Goal: Task Accomplishment & Management: Use online tool/utility

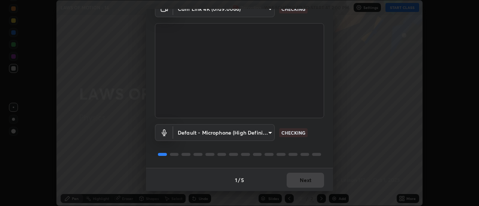
scroll to position [39, 0]
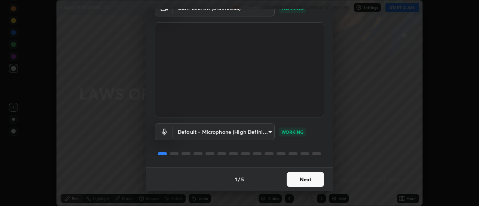
click at [307, 176] on button "Next" at bounding box center [305, 179] width 37 height 15
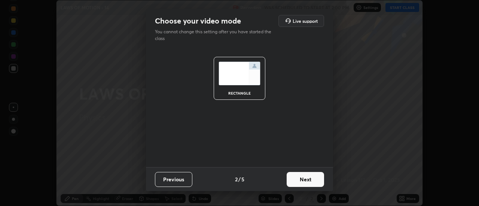
scroll to position [0, 0]
click at [317, 179] on button "Next" at bounding box center [305, 179] width 37 height 15
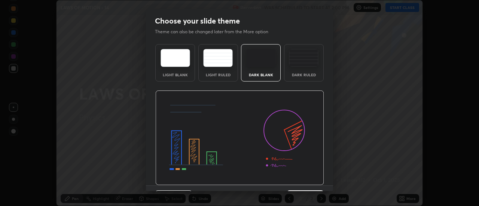
scroll to position [18, 0]
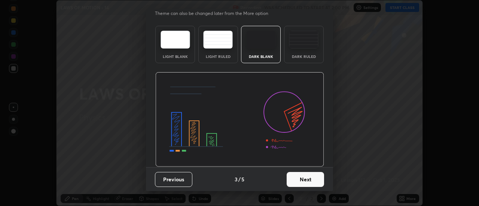
click at [314, 184] on button "Next" at bounding box center [305, 179] width 37 height 15
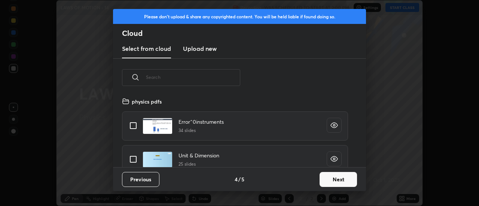
click at [333, 182] on button "Next" at bounding box center [337, 179] width 37 height 15
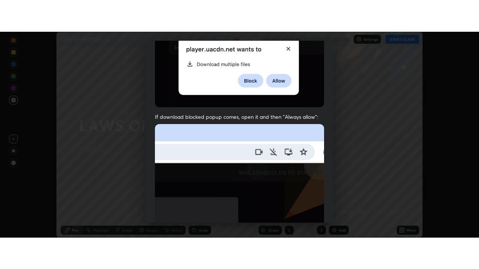
scroll to position [192, 0]
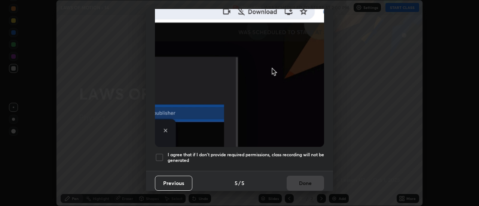
click at [159, 153] on div at bounding box center [159, 157] width 9 height 9
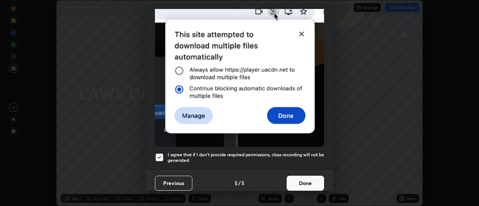
click at [302, 180] on button "Done" at bounding box center [305, 183] width 37 height 15
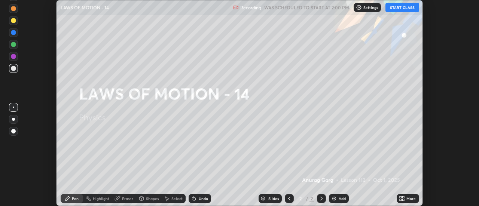
click at [398, 6] on button "START CLASS" at bounding box center [402, 7] width 34 height 9
click at [404, 200] on icon at bounding box center [403, 200] width 2 height 2
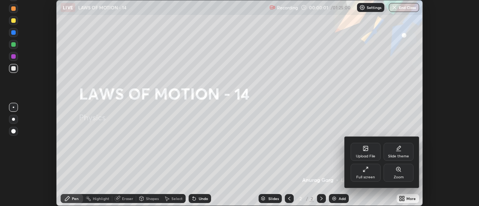
click at [367, 179] on div "Full screen" at bounding box center [365, 177] width 19 height 4
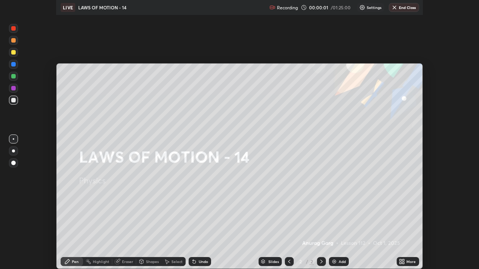
scroll to position [269, 479]
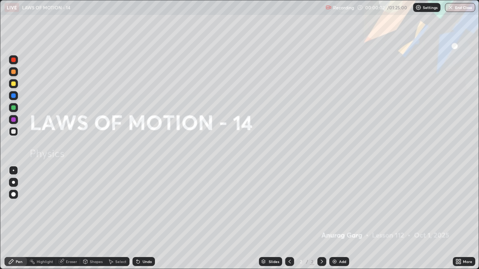
click at [342, 206] on div "Add" at bounding box center [342, 262] width 7 height 4
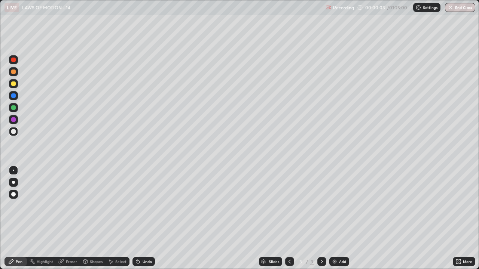
click at [15, 180] on div at bounding box center [13, 182] width 9 height 9
click at [16, 74] on div at bounding box center [13, 71] width 9 height 9
click at [103, 15] on div "LIVE LAWS OF MOTION - 14" at bounding box center [163, 7] width 318 height 15
click at [14, 109] on div at bounding box center [13, 107] width 4 height 4
click at [17, 131] on div at bounding box center [13, 131] width 9 height 9
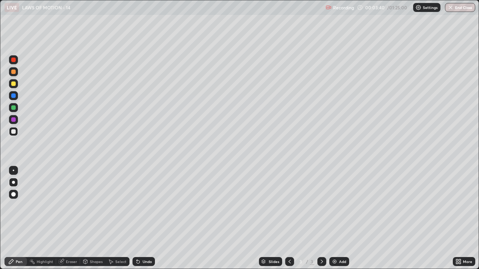
click at [148, 206] on div "Undo" at bounding box center [147, 262] width 9 height 4
click at [150, 206] on div "Undo" at bounding box center [147, 262] width 9 height 4
click at [153, 206] on div "Undo" at bounding box center [143, 261] width 22 height 9
click at [14, 97] on div at bounding box center [13, 96] width 4 height 4
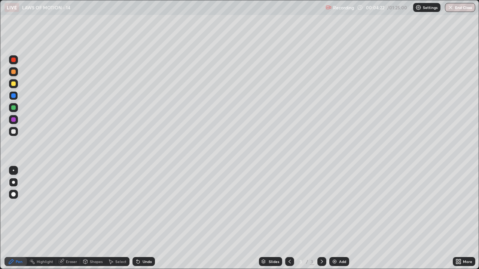
click at [12, 73] on div at bounding box center [13, 72] width 4 height 4
click at [342, 206] on div "Add" at bounding box center [339, 261] width 20 height 9
click at [291, 206] on icon at bounding box center [290, 262] width 6 height 6
click at [322, 206] on icon at bounding box center [322, 262] width 6 height 6
click at [150, 206] on div "Undo" at bounding box center [143, 261] width 22 height 9
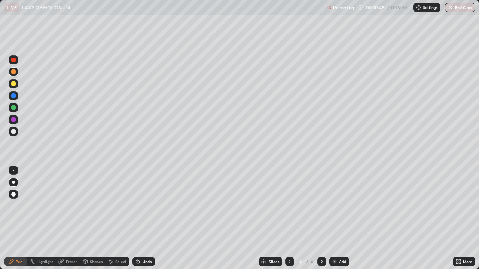
click at [71, 206] on div "Eraser" at bounding box center [71, 262] width 11 height 4
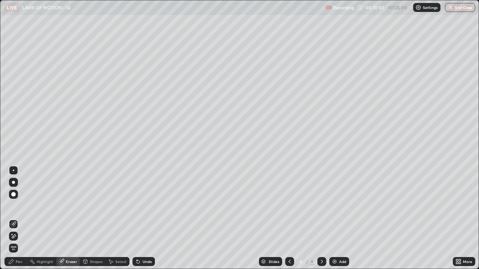
click at [22, 206] on div "Pen" at bounding box center [19, 262] width 7 height 4
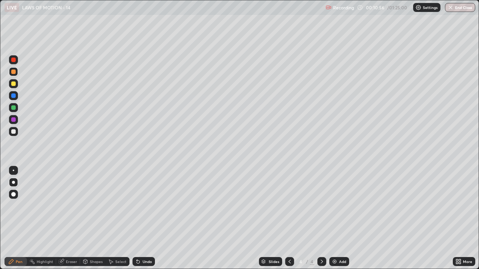
click at [71, 206] on div "Eraser" at bounding box center [68, 261] width 24 height 9
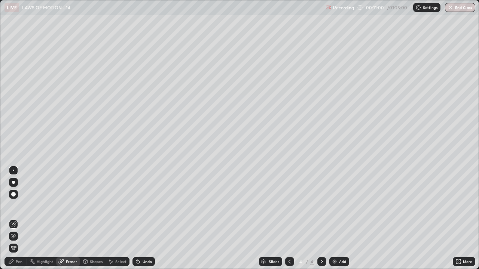
click at [22, 206] on div "Pen" at bounding box center [15, 261] width 22 height 9
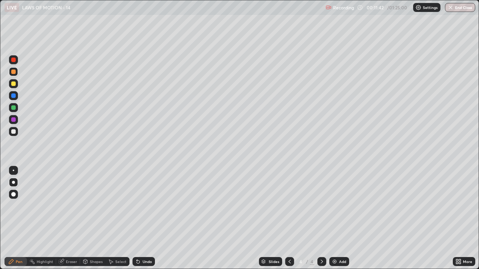
click at [337, 206] on div "Add" at bounding box center [339, 261] width 20 height 9
click at [13, 132] on div at bounding box center [13, 131] width 4 height 4
click at [150, 206] on div "Undo" at bounding box center [147, 262] width 9 height 4
click at [14, 84] on div at bounding box center [13, 84] width 4 height 4
click at [147, 206] on div "Undo" at bounding box center [147, 262] width 9 height 4
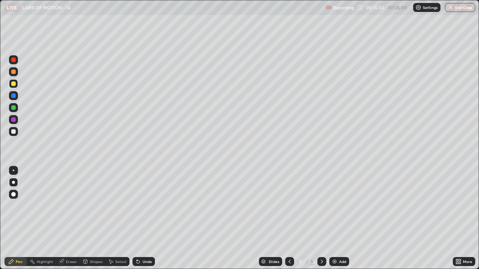
click at [147, 206] on div "Undo" at bounding box center [147, 262] width 9 height 4
click at [145, 206] on div "Undo" at bounding box center [143, 261] width 22 height 9
click at [142, 206] on div "Undo" at bounding box center [143, 261] width 22 height 9
click at [14, 132] on div at bounding box center [13, 131] width 4 height 4
click at [120, 206] on div "Select" at bounding box center [120, 262] width 11 height 4
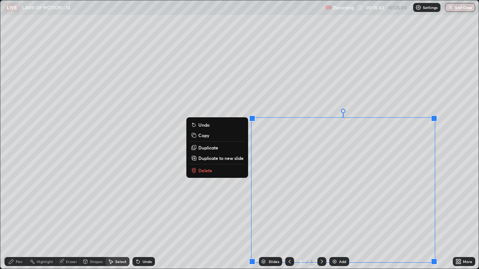
click at [231, 158] on p "Duplicate to new slide" at bounding box center [220, 158] width 45 height 6
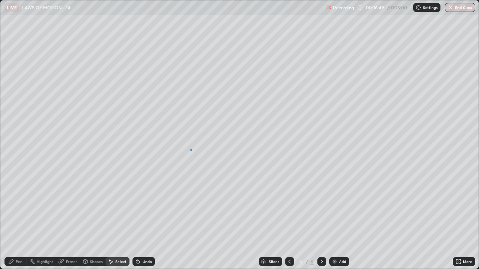
click at [190, 150] on div "0 ° Undo Copy Duplicate Duplicate to new slide Delete" at bounding box center [239, 134] width 478 height 269
click at [24, 206] on div "Pen" at bounding box center [15, 261] width 22 height 9
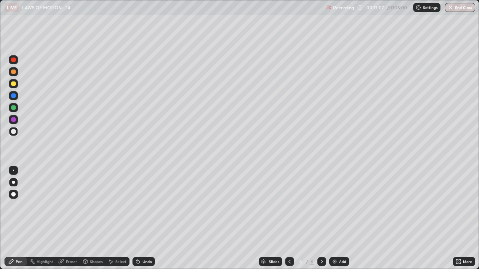
click at [14, 84] on div at bounding box center [13, 84] width 4 height 4
click at [320, 206] on div at bounding box center [321, 261] width 9 height 9
click at [336, 206] on img at bounding box center [334, 262] width 6 height 6
click at [16, 131] on div at bounding box center [13, 131] width 9 height 9
click at [337, 206] on img at bounding box center [334, 262] width 6 height 6
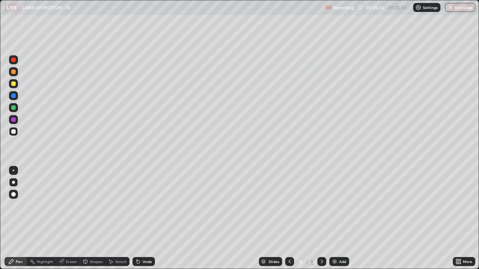
click at [22, 33] on div "Erase all" at bounding box center [13, 134] width 18 height 239
click at [146, 206] on div "Undo" at bounding box center [143, 261] width 22 height 9
click at [15, 85] on div at bounding box center [13, 84] width 4 height 4
click at [150, 206] on div "Undo" at bounding box center [147, 262] width 9 height 4
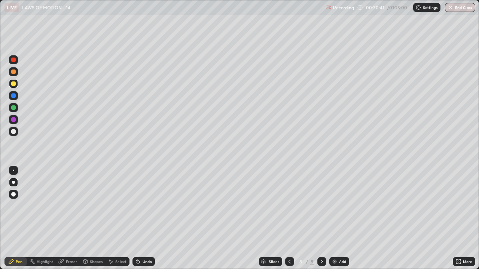
click at [149, 206] on div "Undo" at bounding box center [147, 262] width 9 height 4
click at [153, 206] on div "Undo" at bounding box center [143, 261] width 22 height 9
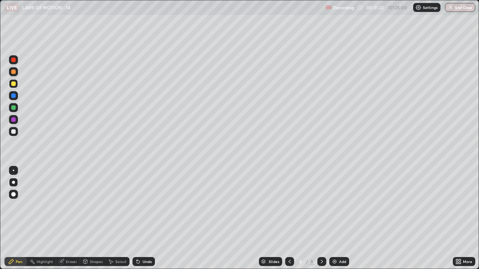
click at [148, 206] on div "Undo" at bounding box center [143, 261] width 22 height 9
click at [151, 206] on div "Undo" at bounding box center [143, 261] width 22 height 9
click at [153, 206] on div "Undo" at bounding box center [143, 261] width 22 height 9
click at [145, 206] on div "Undo" at bounding box center [147, 262] width 9 height 4
click at [144, 206] on div "Undo" at bounding box center [147, 262] width 9 height 4
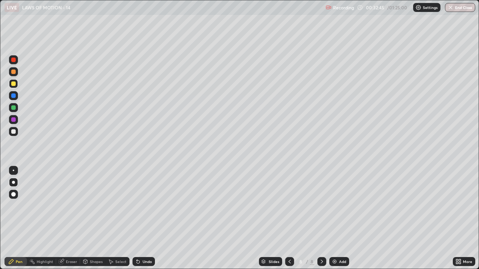
click at [144, 206] on div "Undo" at bounding box center [147, 262] width 9 height 4
click at [12, 105] on div at bounding box center [13, 107] width 4 height 4
click at [341, 206] on div "Add" at bounding box center [342, 262] width 7 height 4
click at [288, 206] on icon at bounding box center [289, 262] width 2 height 4
click at [289, 206] on icon at bounding box center [290, 262] width 6 height 6
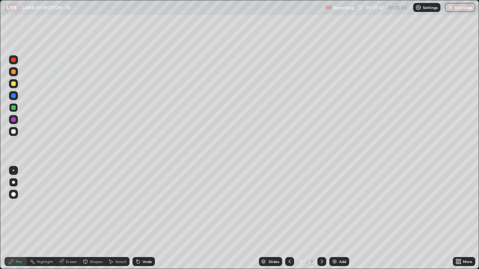
click at [323, 206] on div at bounding box center [321, 261] width 9 height 9
click at [324, 206] on div at bounding box center [321, 261] width 9 height 9
click at [16, 130] on div at bounding box center [13, 131] width 9 height 9
click at [147, 206] on div "Undo" at bounding box center [147, 262] width 9 height 4
click at [148, 206] on div "Undo" at bounding box center [147, 262] width 9 height 4
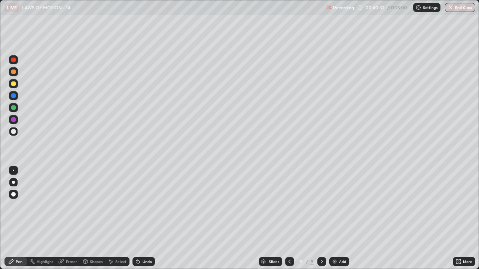
click at [16, 85] on div at bounding box center [13, 83] width 9 height 9
click at [18, 69] on div at bounding box center [13, 71] width 9 height 9
click at [147, 206] on div "Undo" at bounding box center [143, 261] width 22 height 9
click at [143, 206] on div "Undo" at bounding box center [147, 262] width 9 height 4
click at [337, 206] on div "Add" at bounding box center [339, 261] width 20 height 9
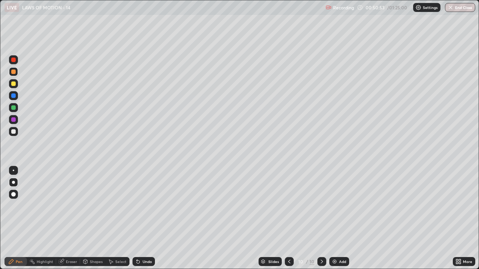
click at [122, 206] on div "Select" at bounding box center [117, 261] width 24 height 9
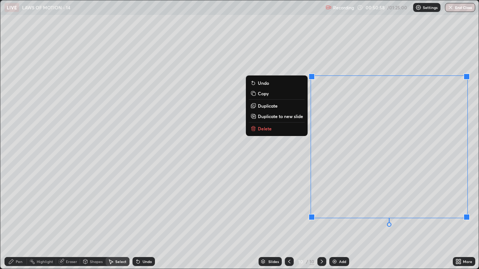
click at [285, 128] on button "Delete" at bounding box center [277, 128] width 56 height 9
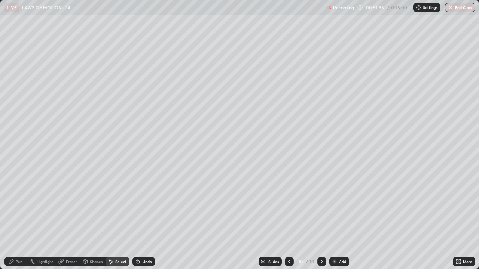
click at [101, 97] on div "0 ° Undo Copy Duplicate Duplicate to new slide Delete" at bounding box center [239, 134] width 478 height 269
click at [24, 206] on div "Pen" at bounding box center [15, 261] width 22 height 9
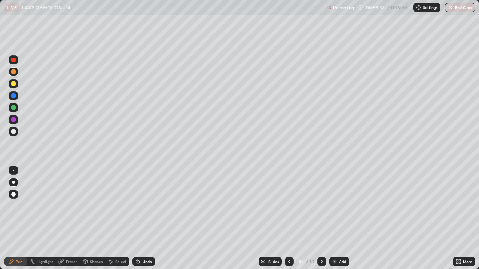
click at [14, 128] on div at bounding box center [13, 131] width 9 height 9
click at [339, 206] on div "Add" at bounding box center [342, 262] width 7 height 4
click at [289, 206] on icon at bounding box center [290, 262] width 6 height 6
click at [324, 206] on div at bounding box center [321, 261] width 9 height 9
click at [150, 206] on div "Undo" at bounding box center [143, 261] width 22 height 9
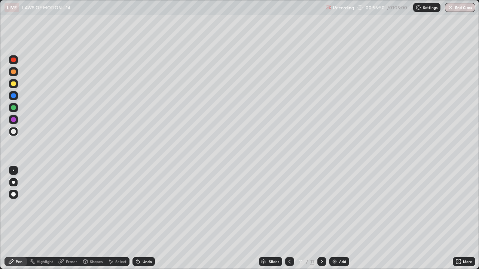
click at [148, 206] on div "Undo" at bounding box center [147, 262] width 9 height 4
click at [336, 206] on img at bounding box center [334, 262] width 6 height 6
click at [288, 206] on icon at bounding box center [290, 262] width 6 height 6
click at [318, 206] on div at bounding box center [321, 261] width 9 height 15
click at [123, 206] on div "Select" at bounding box center [117, 261] width 24 height 9
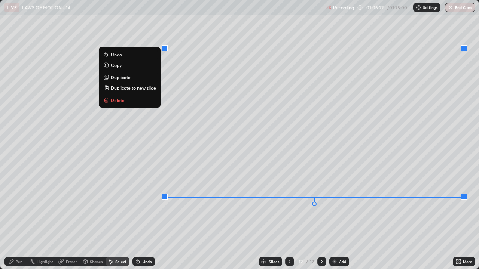
click at [131, 101] on button "Delete" at bounding box center [130, 100] width 56 height 9
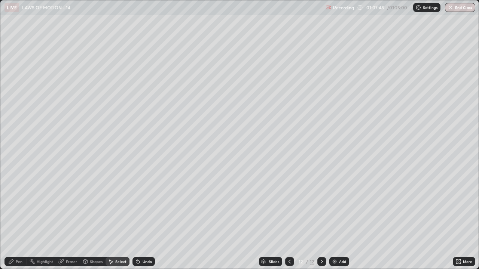
click at [24, 206] on div "Pen" at bounding box center [15, 261] width 22 height 9
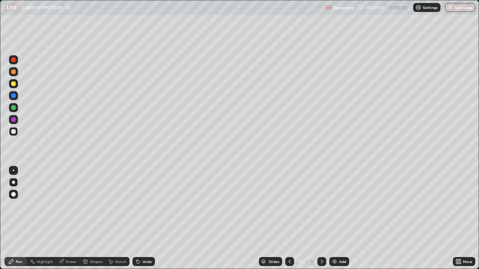
click at [148, 206] on div "Undo" at bounding box center [143, 261] width 22 height 9
click at [14, 107] on div at bounding box center [13, 107] width 4 height 4
click at [14, 72] on div at bounding box center [13, 72] width 4 height 4
click at [338, 206] on div "Add" at bounding box center [339, 261] width 20 height 9
click at [9, 130] on div at bounding box center [13, 131] width 9 height 9
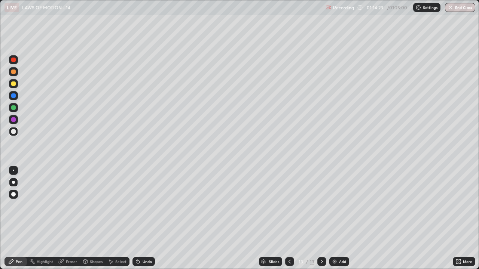
click at [14, 83] on div at bounding box center [13, 84] width 4 height 4
click at [137, 206] on icon at bounding box center [138, 262] width 3 height 3
click at [289, 206] on icon at bounding box center [290, 262] width 6 height 6
click at [74, 206] on div "Eraser" at bounding box center [71, 262] width 11 height 4
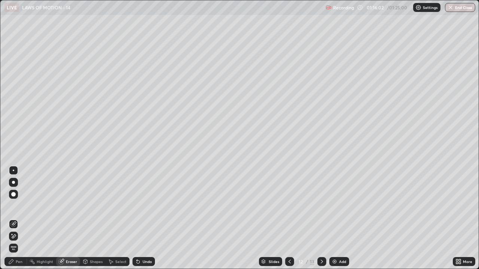
click at [19, 206] on div "Pen" at bounding box center [19, 262] width 7 height 4
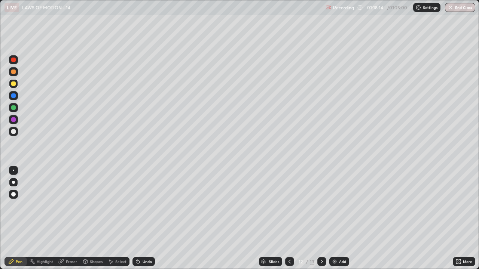
click at [320, 206] on icon at bounding box center [322, 262] width 6 height 6
click at [337, 206] on div "Add" at bounding box center [339, 261] width 20 height 9
click at [14, 71] on div at bounding box center [13, 72] width 4 height 4
click at [15, 128] on div at bounding box center [13, 131] width 9 height 9
click at [16, 84] on div at bounding box center [13, 83] width 9 height 9
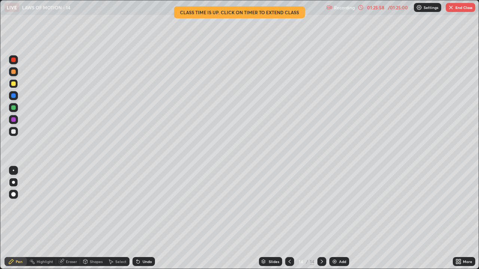
click at [459, 10] on button "End Class" at bounding box center [460, 7] width 30 height 9
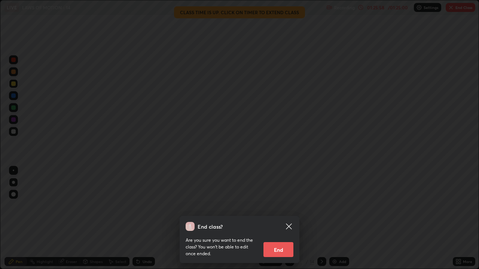
click at [437, 206] on div "End class? Are you sure you want to end the class? You won’t be able to edit on…" at bounding box center [239, 134] width 479 height 269
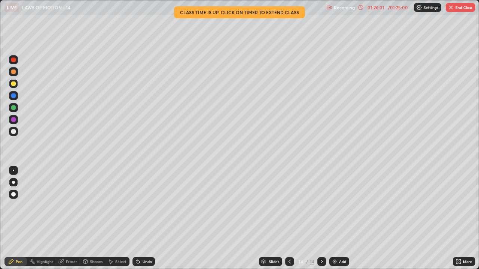
click at [451, 8] on img "button" at bounding box center [451, 7] width 6 height 6
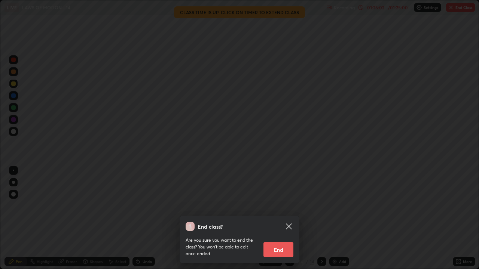
click at [275, 206] on button "End" at bounding box center [278, 249] width 30 height 15
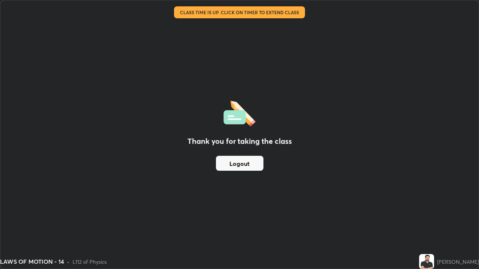
click at [249, 164] on button "Logout" at bounding box center [240, 163] width 48 height 15
click at [249, 163] on button "Logout" at bounding box center [240, 163] width 48 height 15
